Goal: Task Accomplishment & Management: Manage account settings

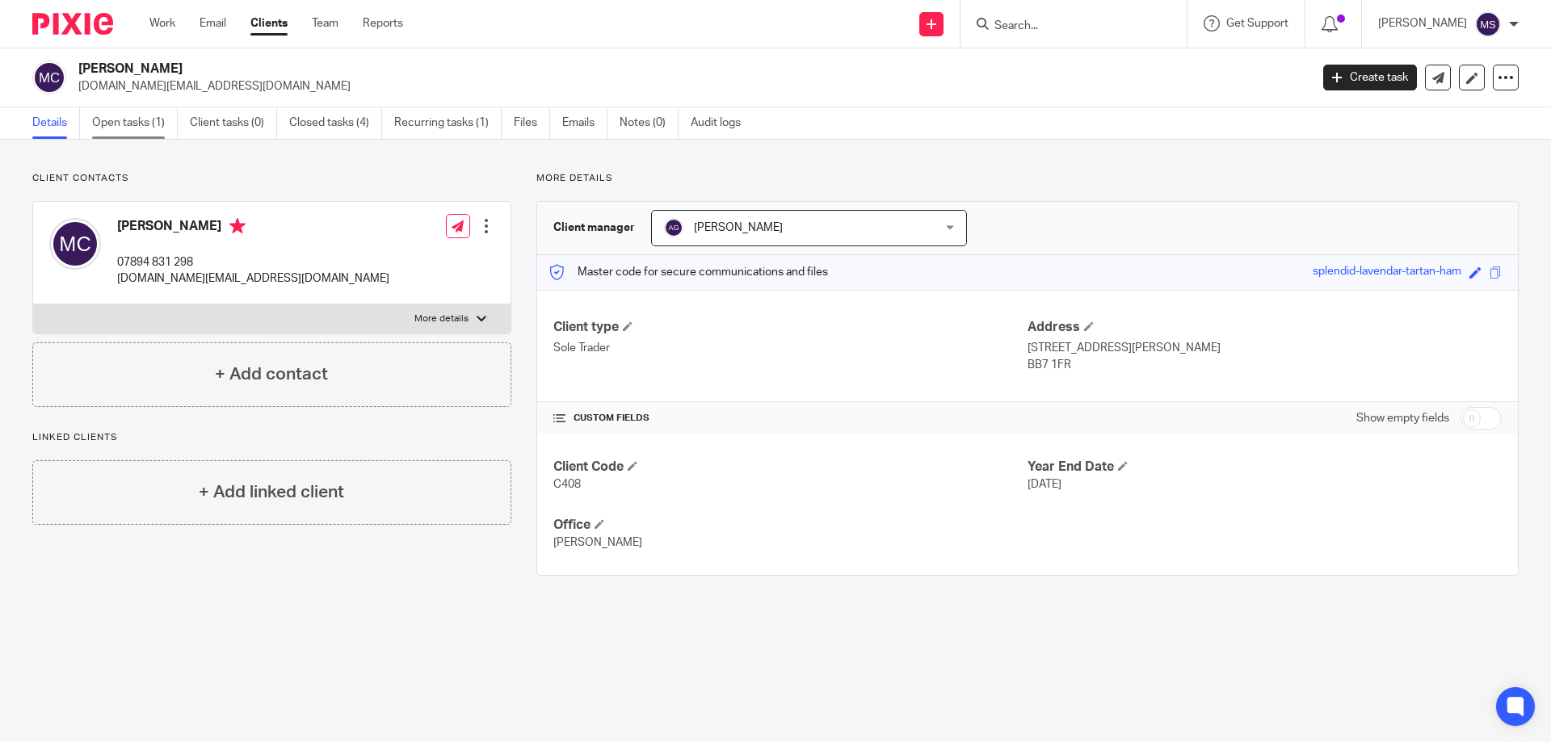
click at [140, 128] on link "Open tasks (1)" at bounding box center [135, 122] width 86 height 31
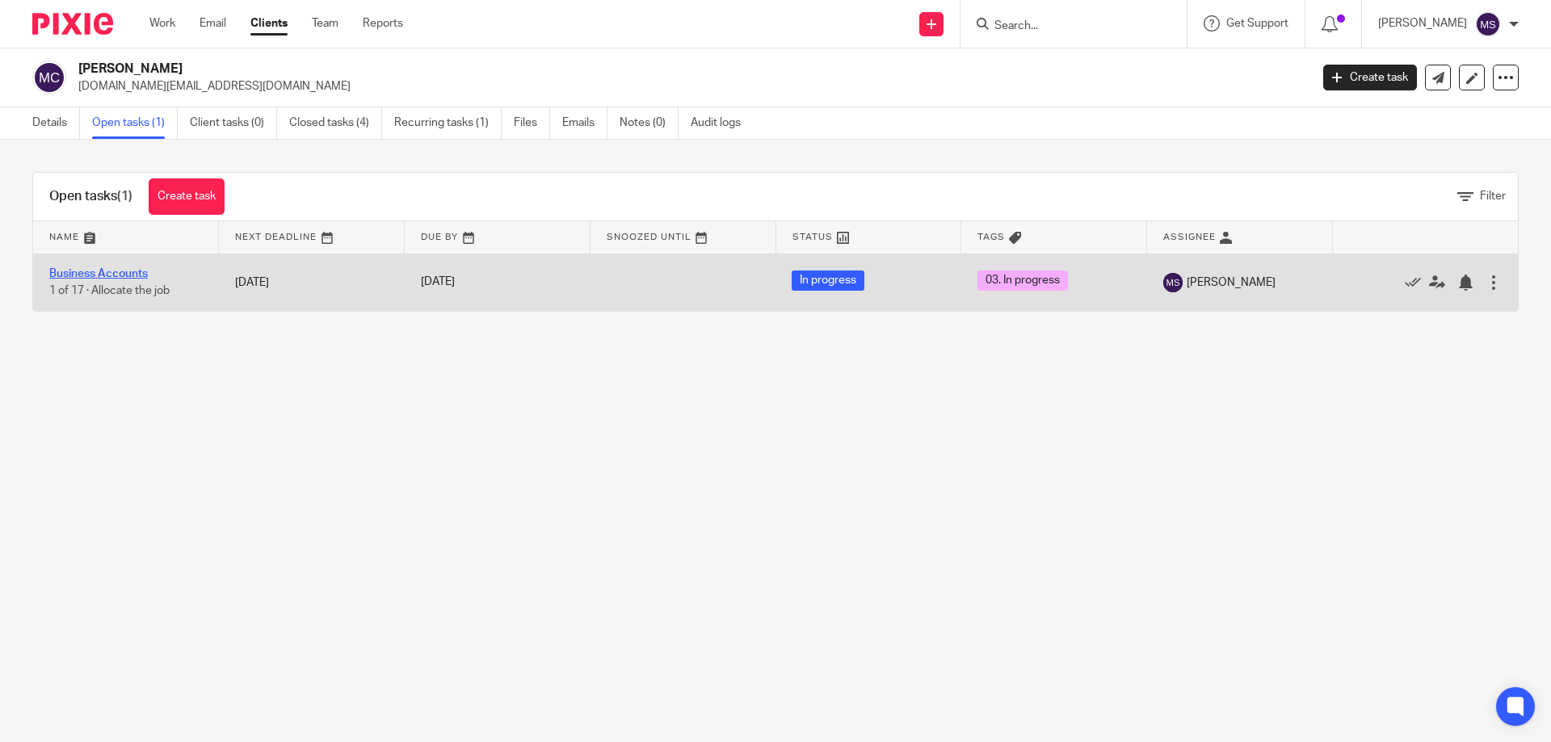
click at [73, 275] on link "Business Accounts" at bounding box center [98, 273] width 99 height 11
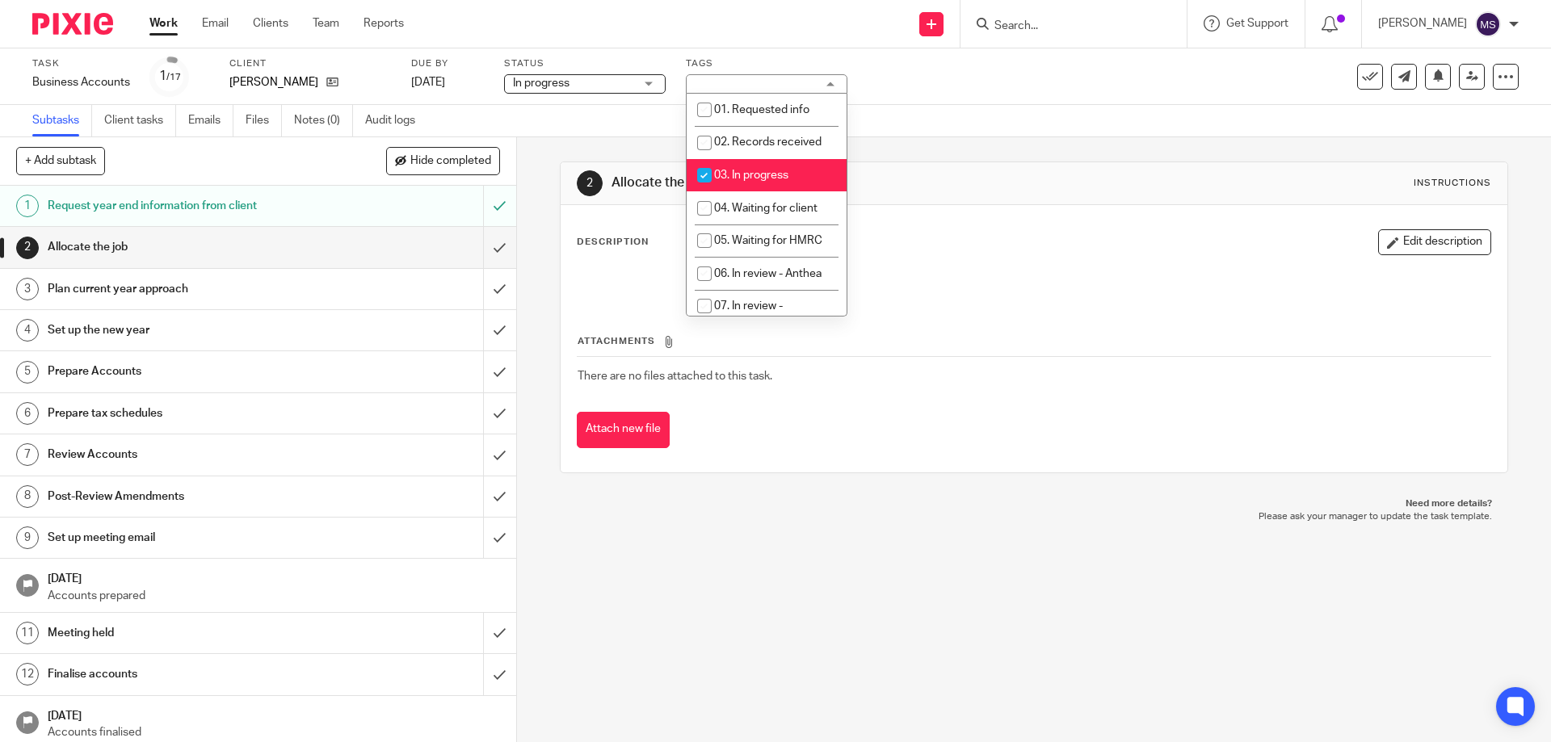
click at [742, 181] on li "03. In progress" at bounding box center [766, 175] width 160 height 33
checkbox input "false"
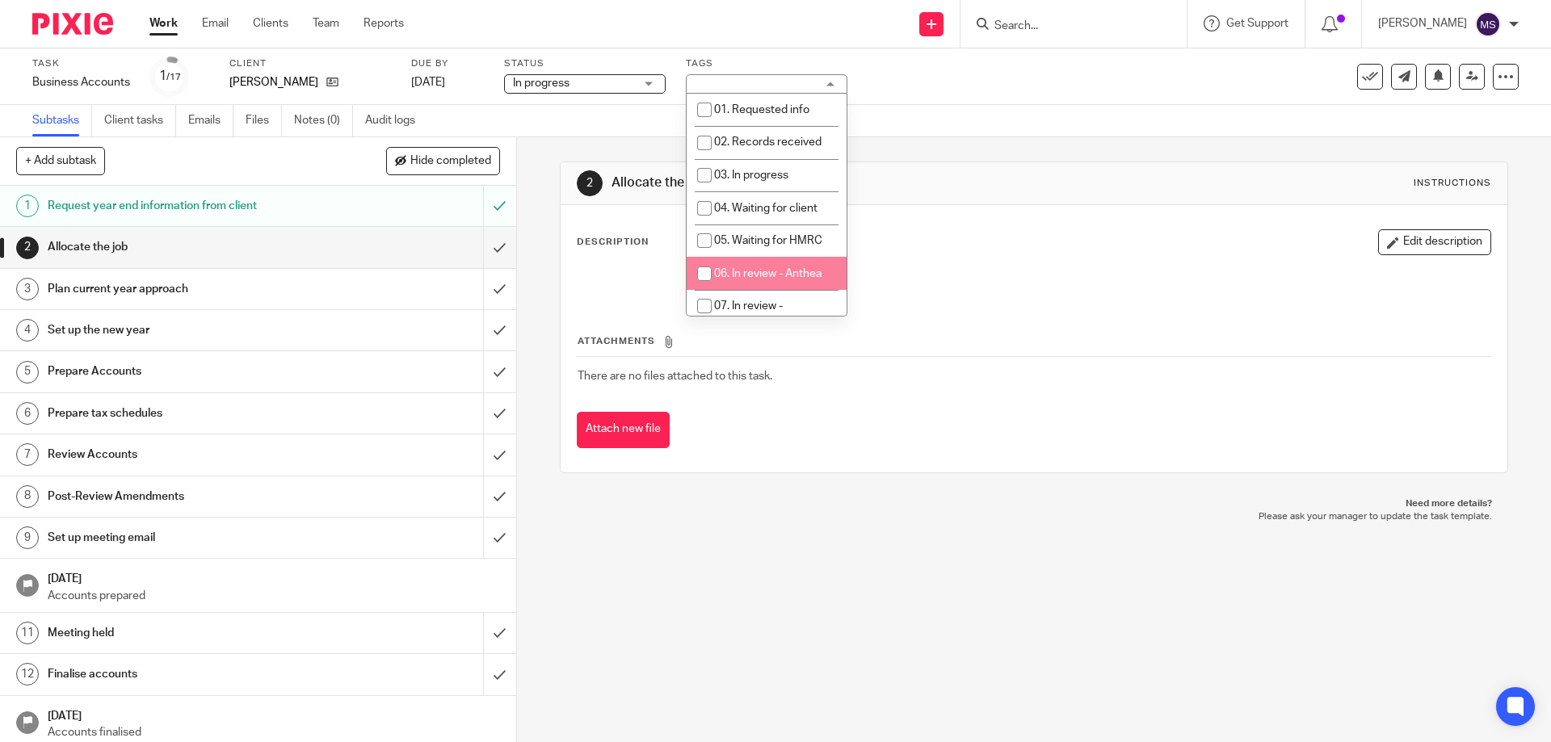
scroll to position [162, 0]
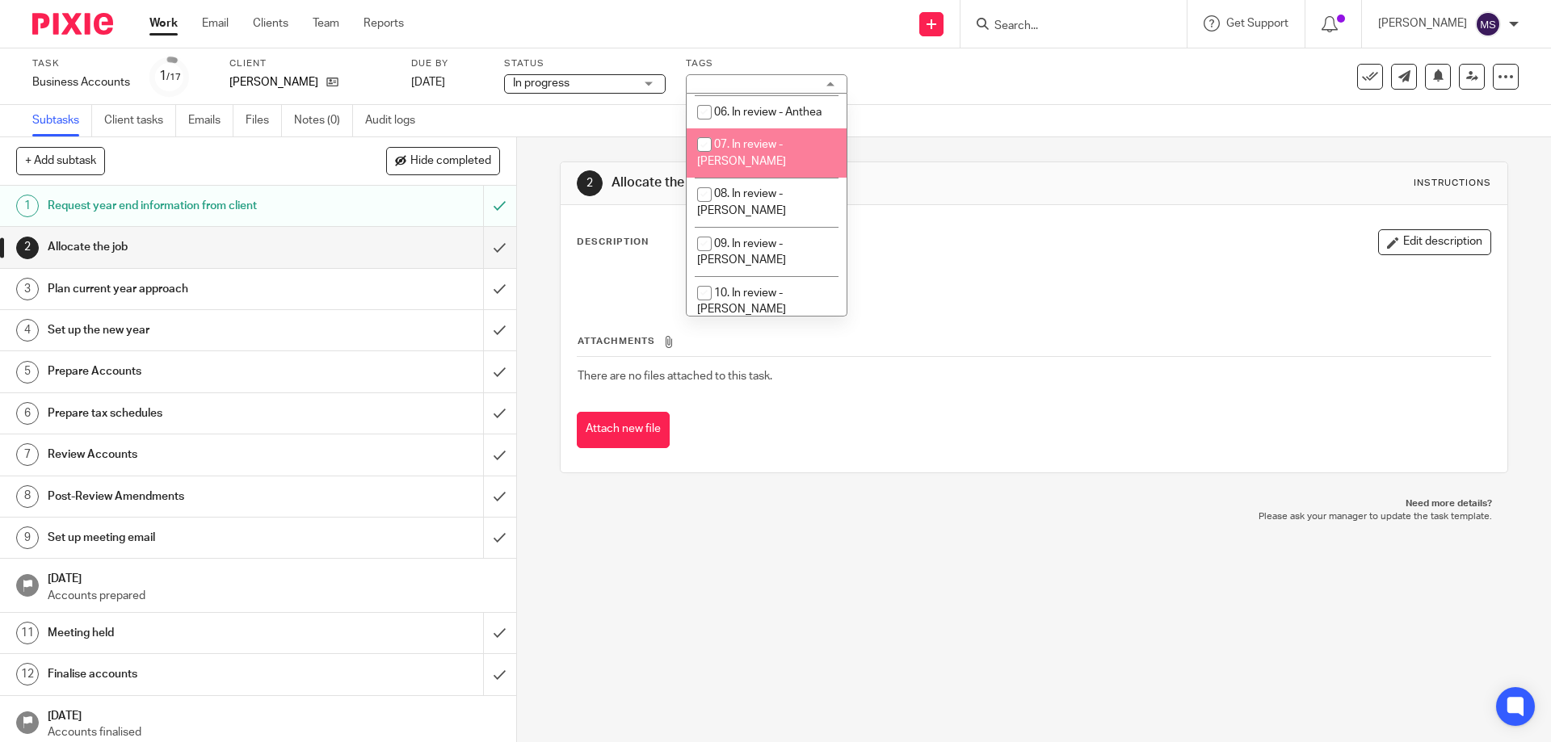
click at [766, 149] on span "07. In review - [PERSON_NAME]" at bounding box center [741, 153] width 89 height 28
checkbox input "true"
click at [1017, 133] on div "Subtasks Client tasks Emails Files Notes (0) Audit logs" at bounding box center [775, 121] width 1551 height 32
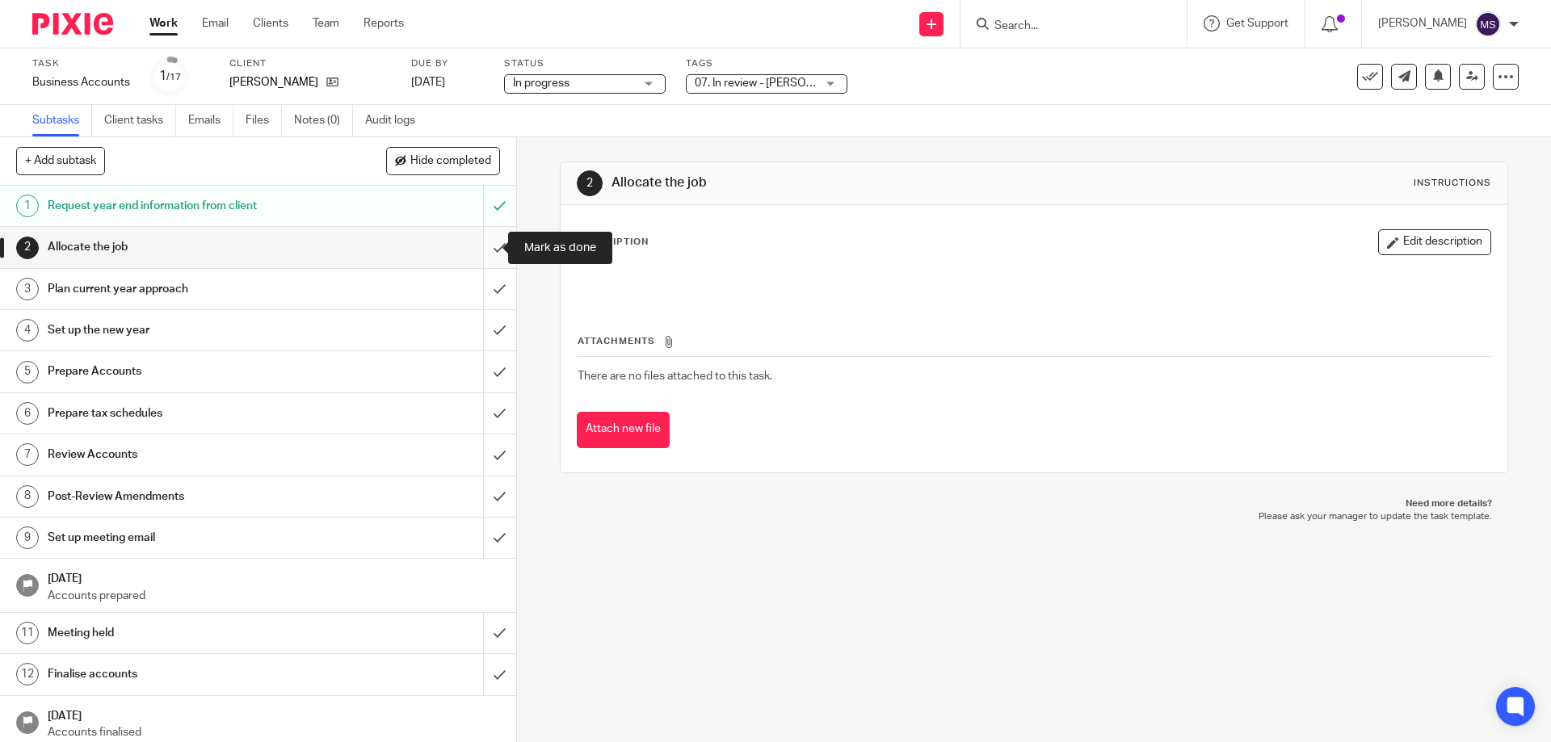
click at [490, 248] on input "submit" at bounding box center [258, 247] width 516 height 40
click at [488, 296] on input "submit" at bounding box center [258, 289] width 516 height 40
click at [482, 338] on input "submit" at bounding box center [258, 330] width 516 height 40
click at [481, 375] on input "submit" at bounding box center [258, 371] width 516 height 40
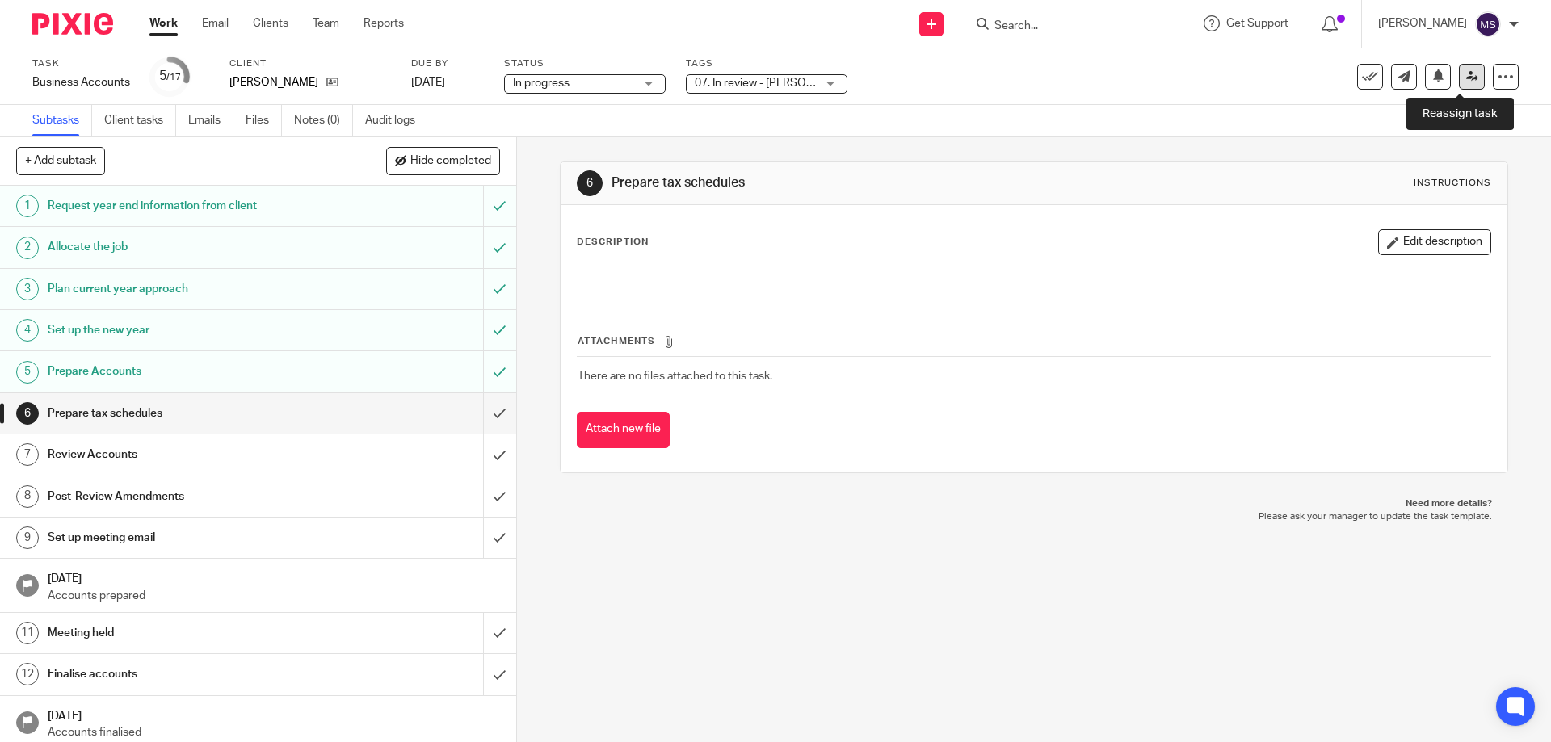
click at [1459, 78] on link at bounding box center [1472, 77] width 26 height 26
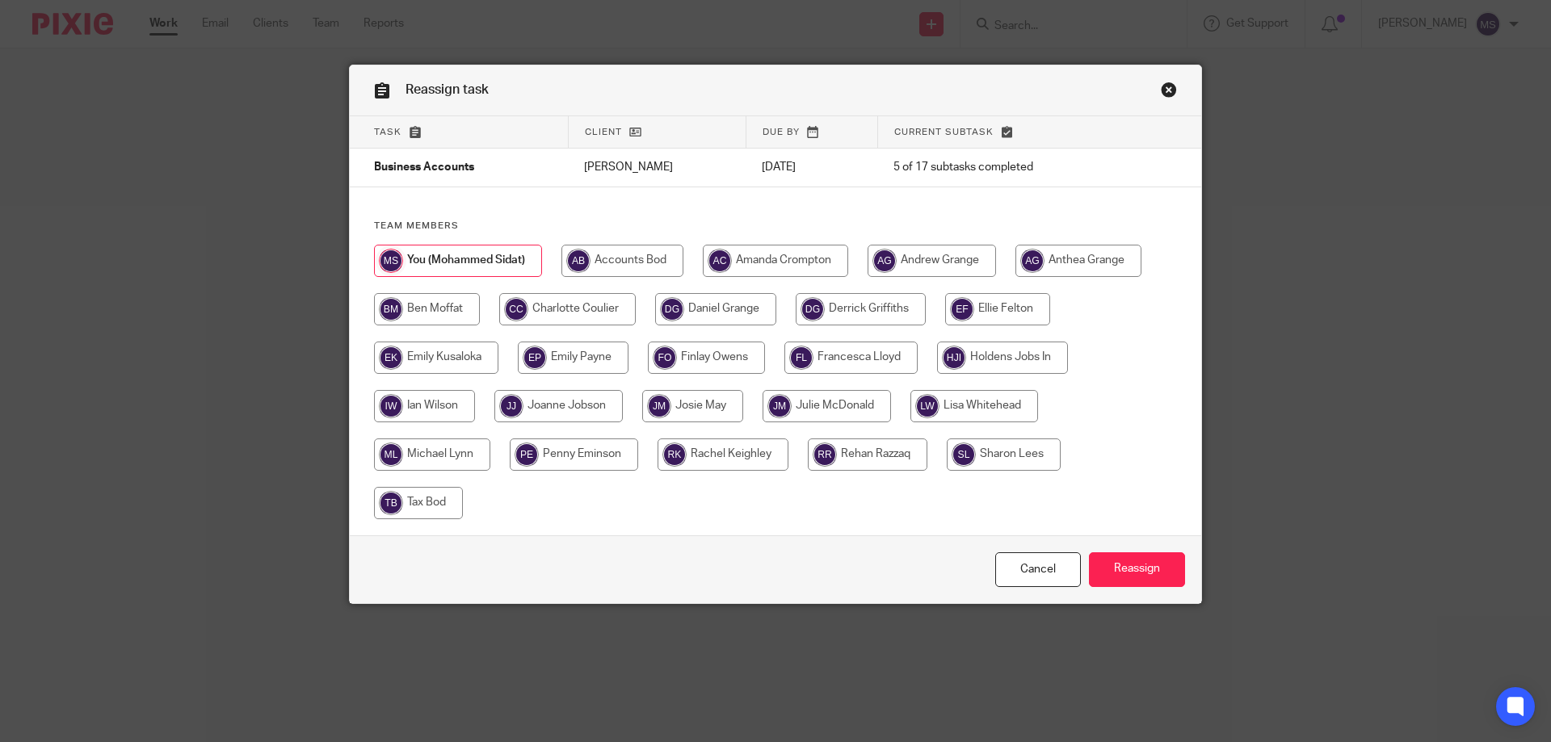
click at [825, 411] on input "radio" at bounding box center [826, 406] width 128 height 32
radio input "true"
click at [1139, 558] on input "Reassign" at bounding box center [1137, 569] width 96 height 35
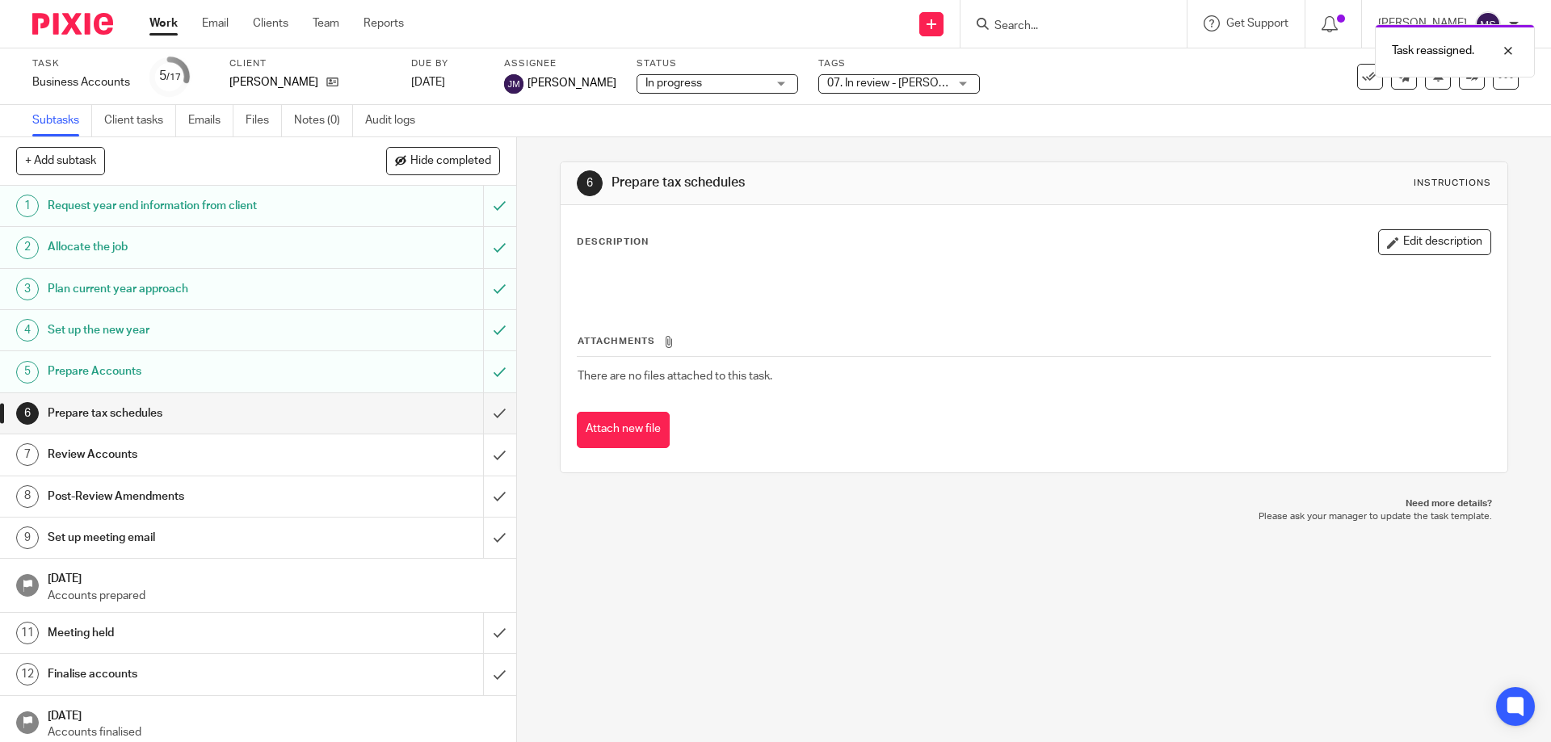
click at [170, 26] on link "Work" at bounding box center [163, 23] width 28 height 16
